Goal: Understand process/instructions

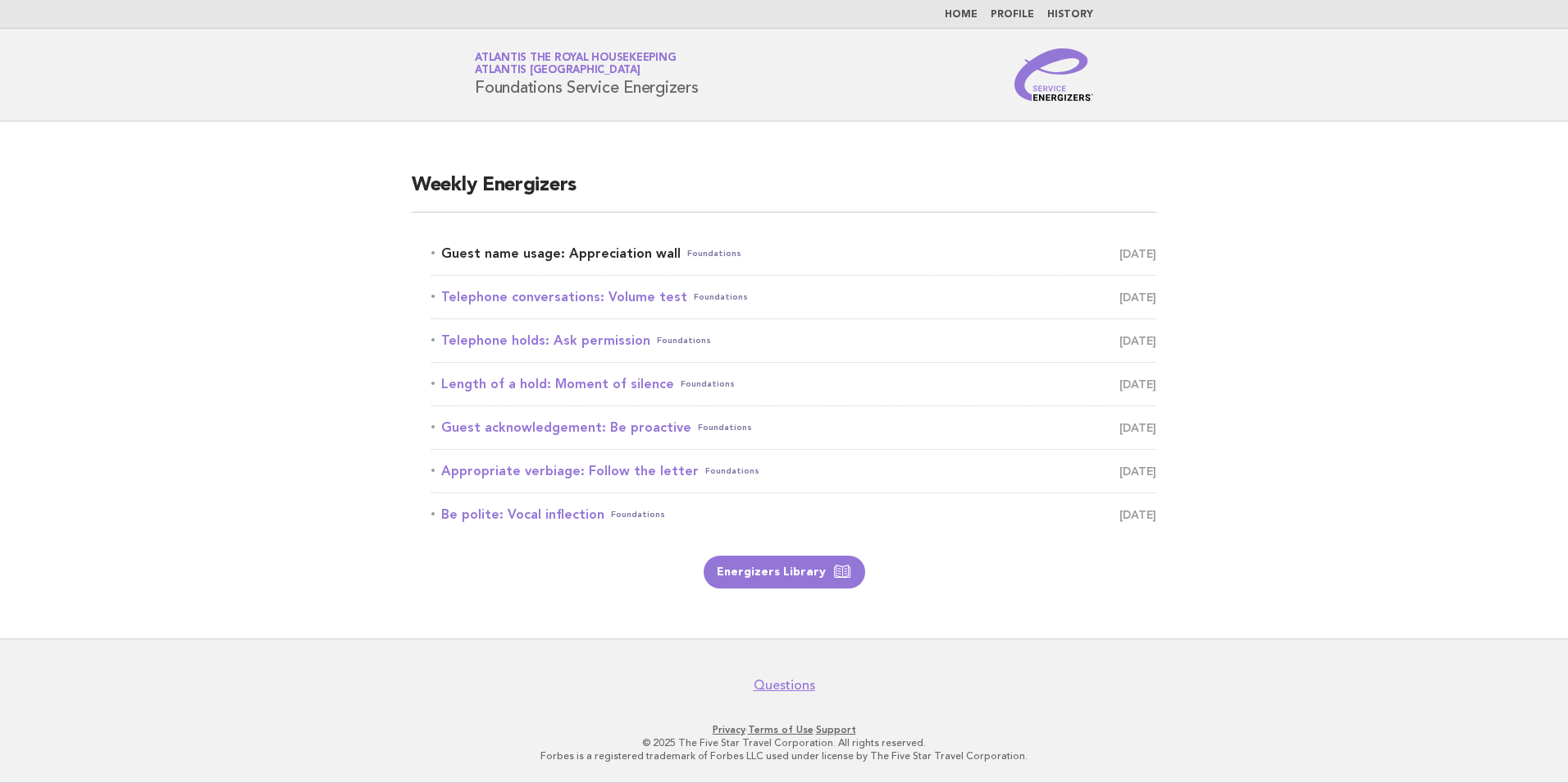
click at [603, 255] on link "Guest name usage: Appreciation wall Foundations August 18" at bounding box center [794, 253] width 725 height 23
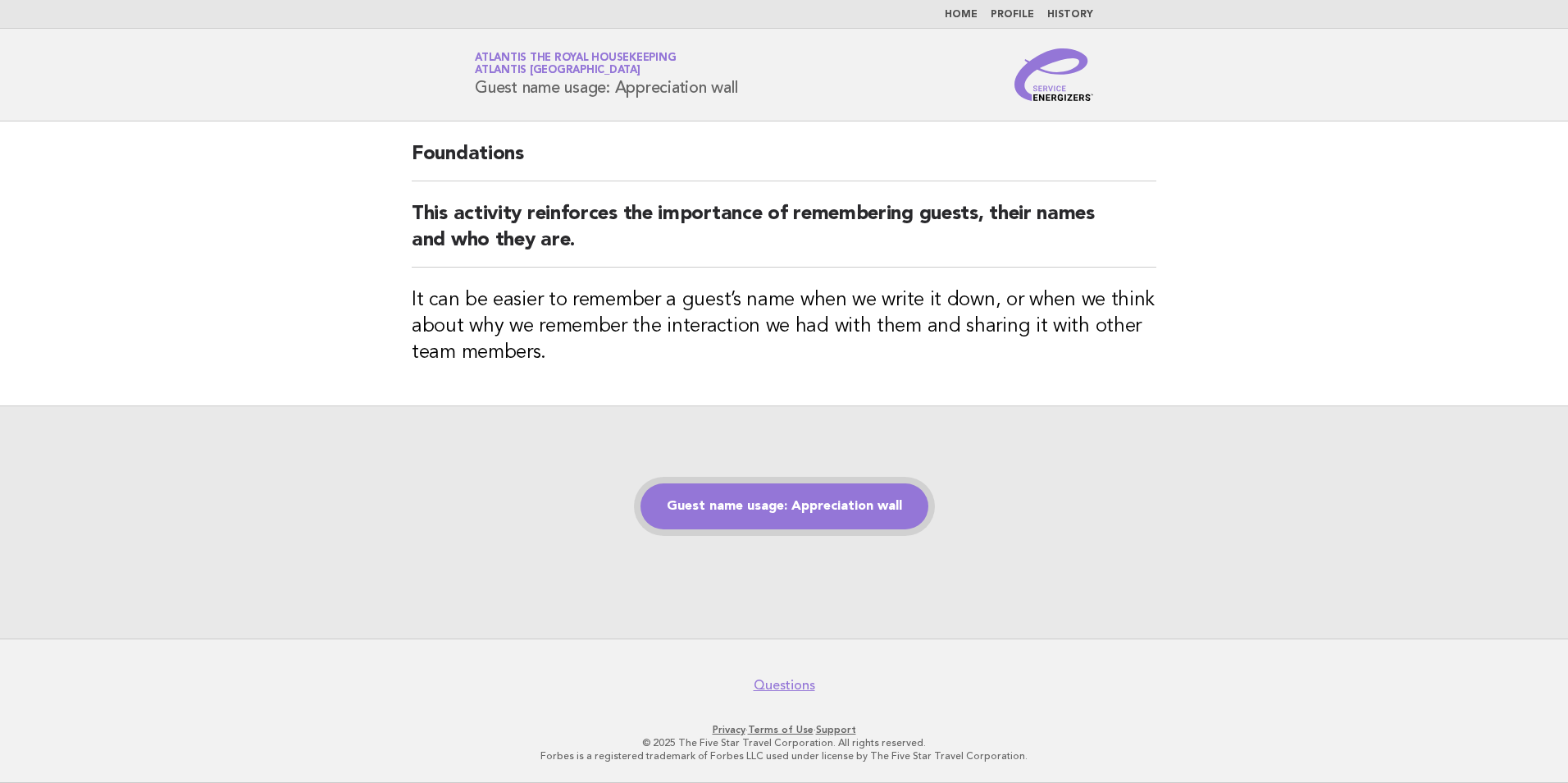
click at [817, 510] on link "Guest name usage: Appreciation wall" at bounding box center [784, 506] width 288 height 46
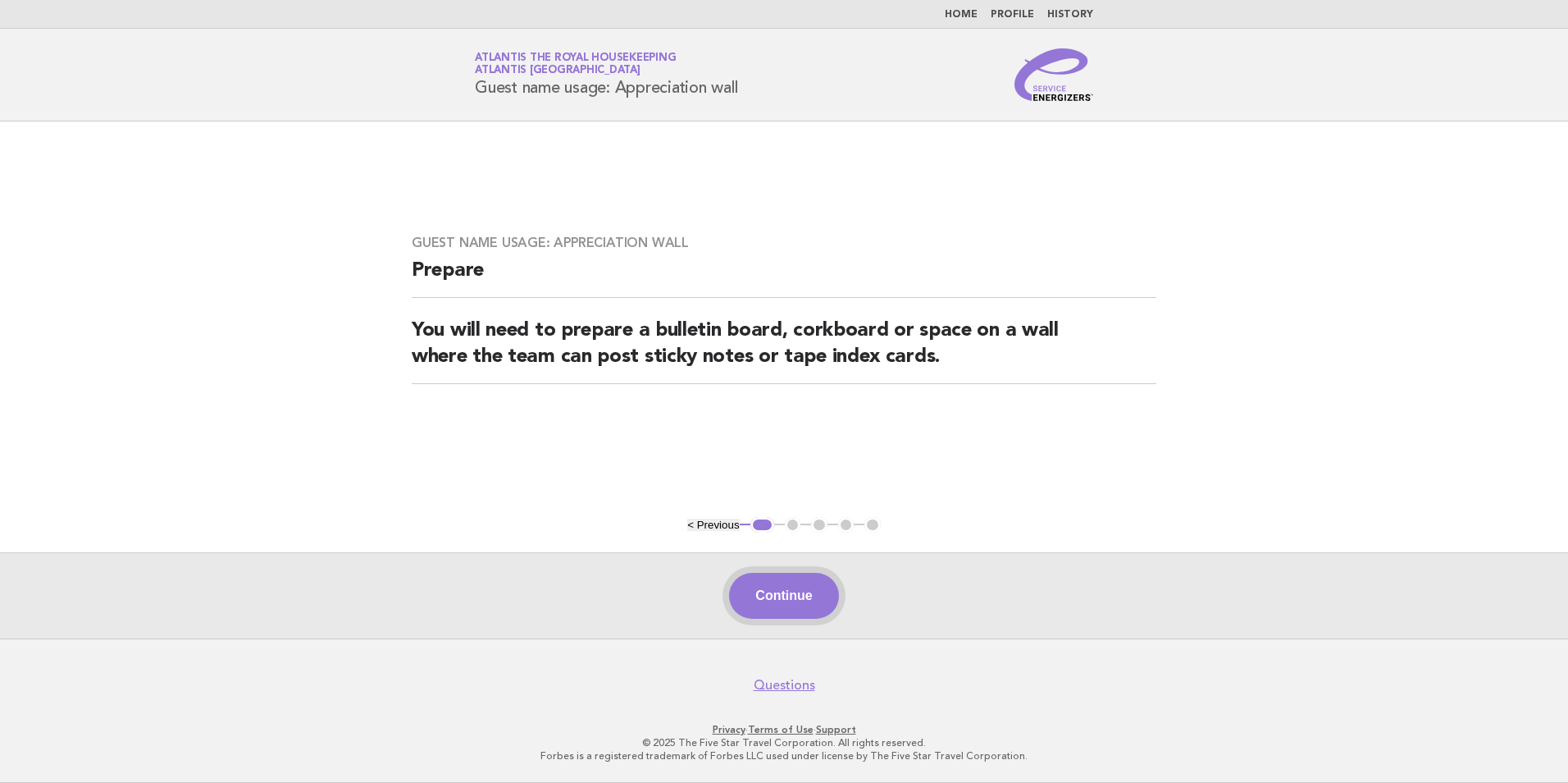
click at [800, 603] on button "Continue" at bounding box center [784, 596] width 109 height 46
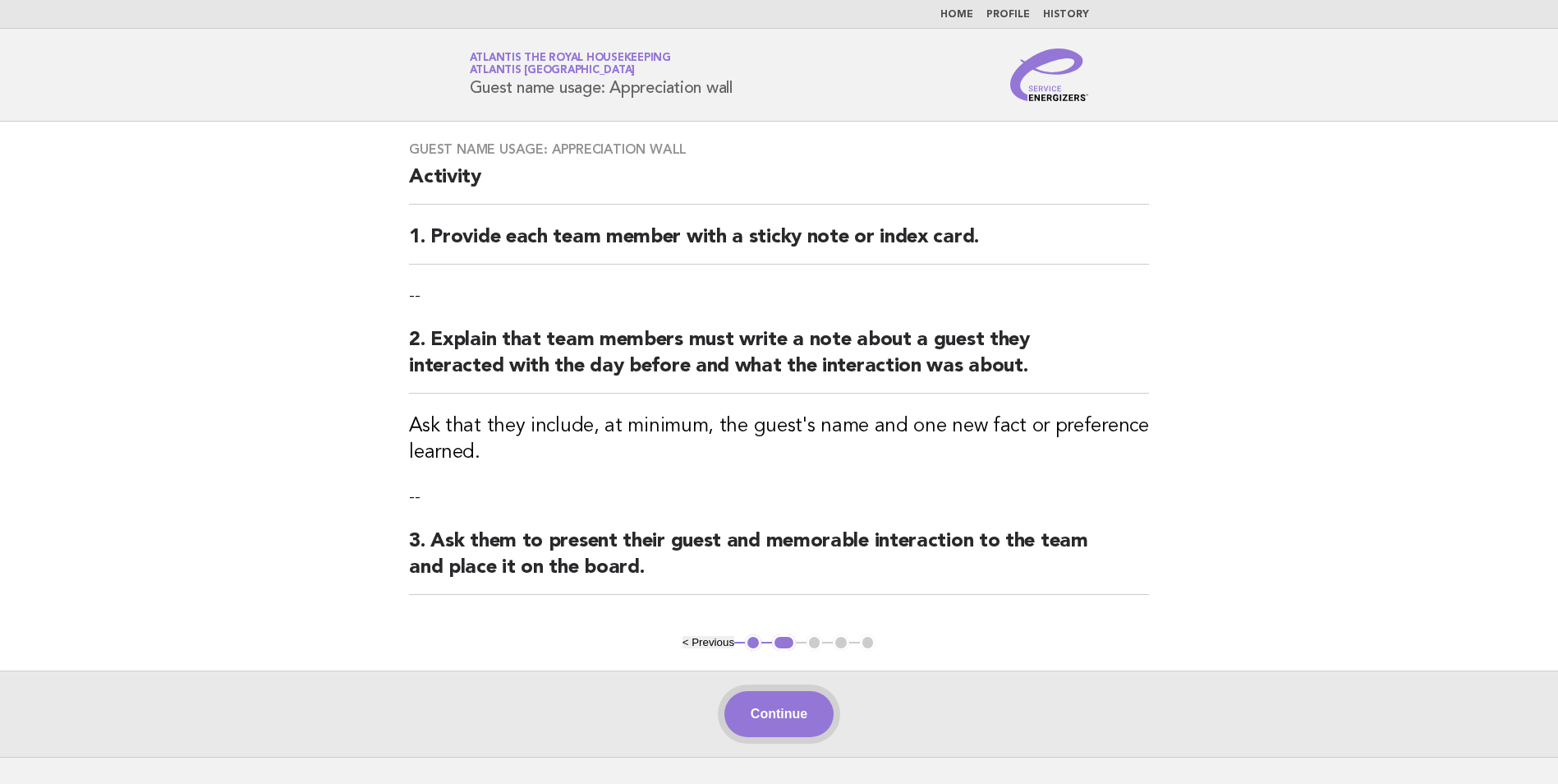
click at [796, 711] on button "Continue" at bounding box center [779, 713] width 109 height 46
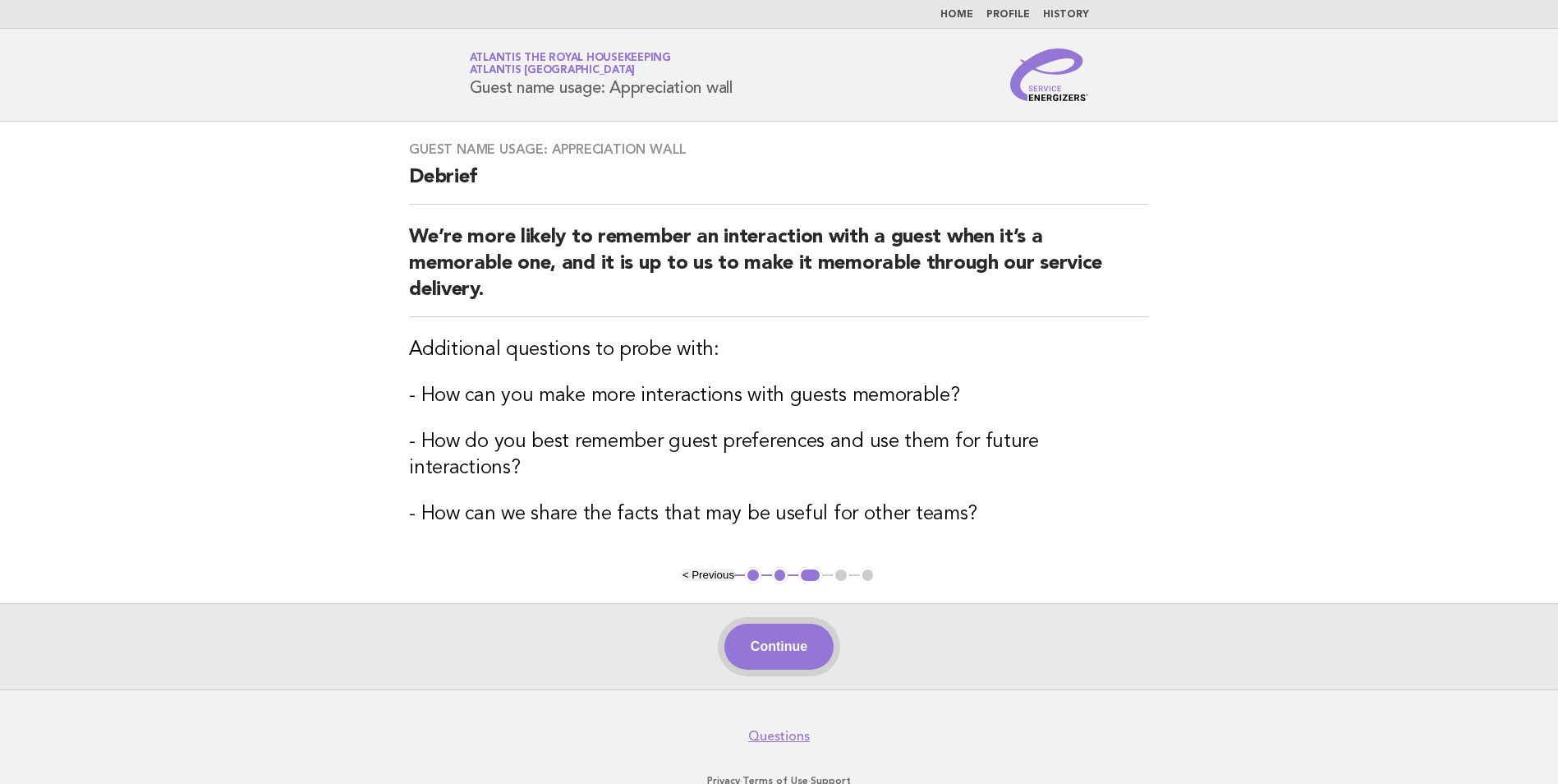
click at [793, 623] on button "Continue" at bounding box center [779, 646] width 109 height 46
